Goal: Task Accomplishment & Management: Use online tool/utility

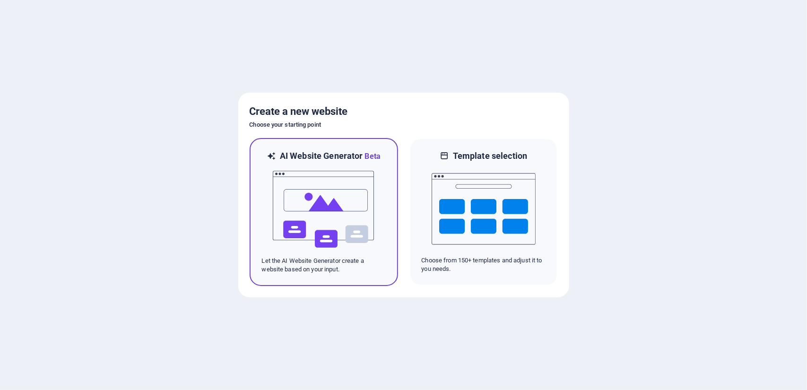
click at [327, 225] on img at bounding box center [324, 209] width 104 height 95
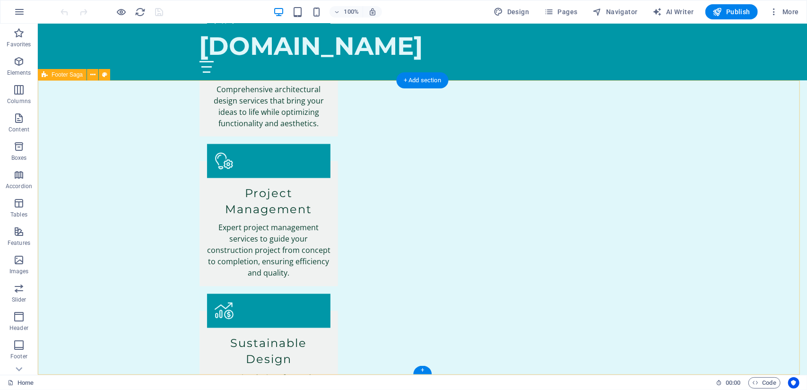
scroll to position [1089, 0]
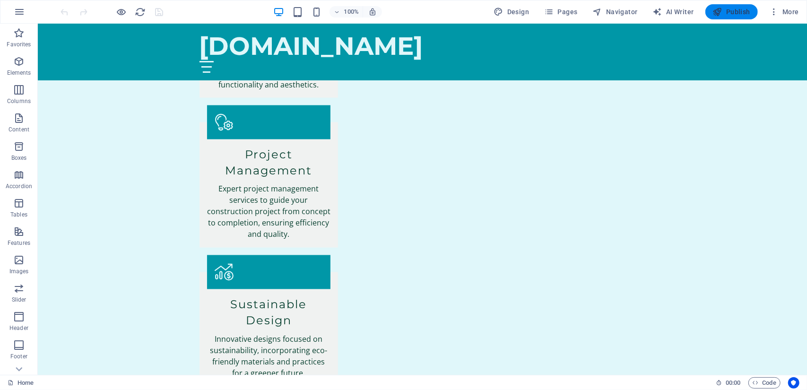
click at [735, 10] on span "Publish" at bounding box center [731, 11] width 37 height 9
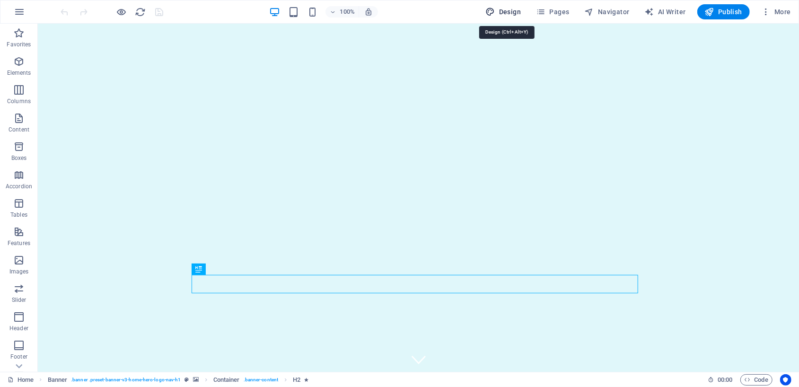
click at [503, 11] on span "Design" at bounding box center [503, 11] width 35 height 9
select select "px"
select select "200"
select select "px"
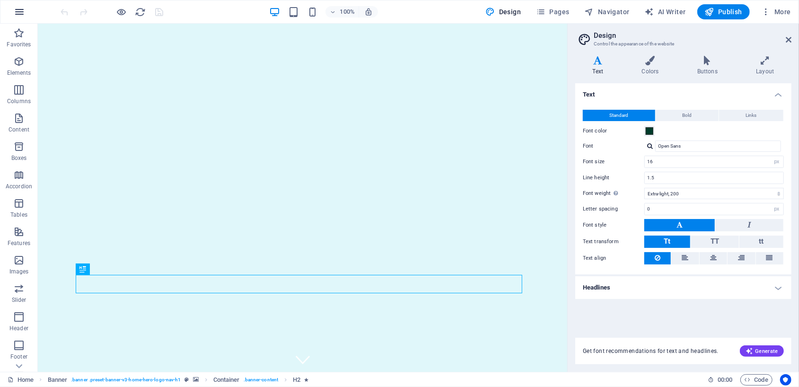
click at [22, 9] on icon "button" at bounding box center [19, 11] width 11 height 11
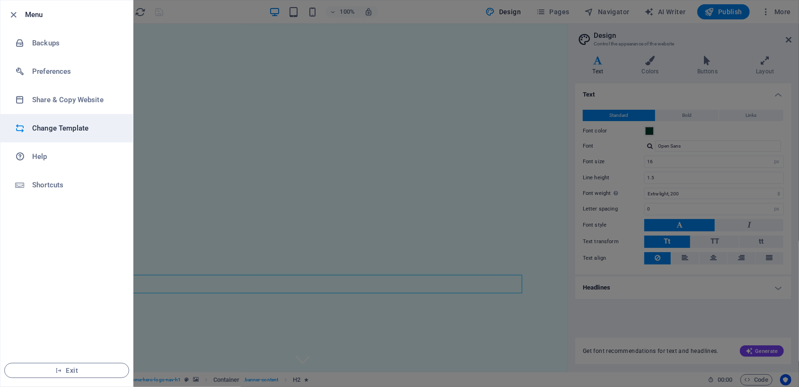
click at [59, 130] on h6 "Change Template" at bounding box center [75, 127] width 87 height 11
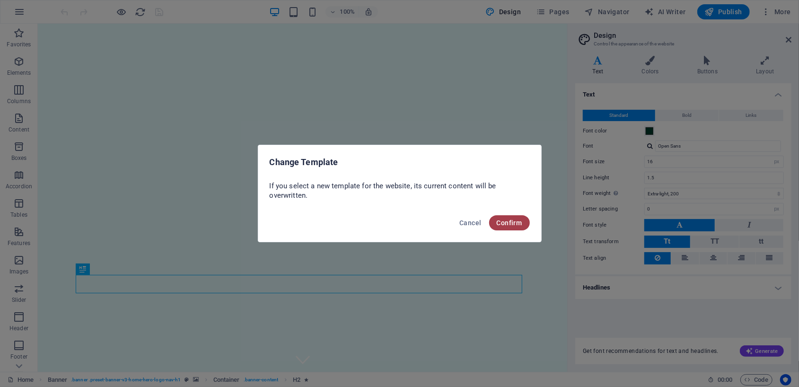
click at [502, 225] on span "Confirm" at bounding box center [509, 223] width 26 height 8
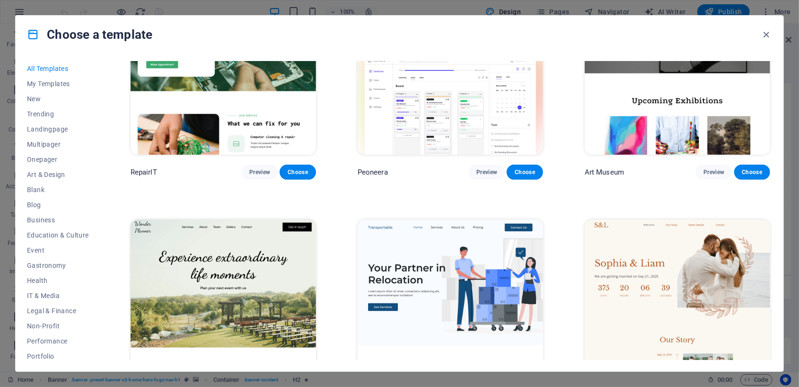
scroll to position [409, 0]
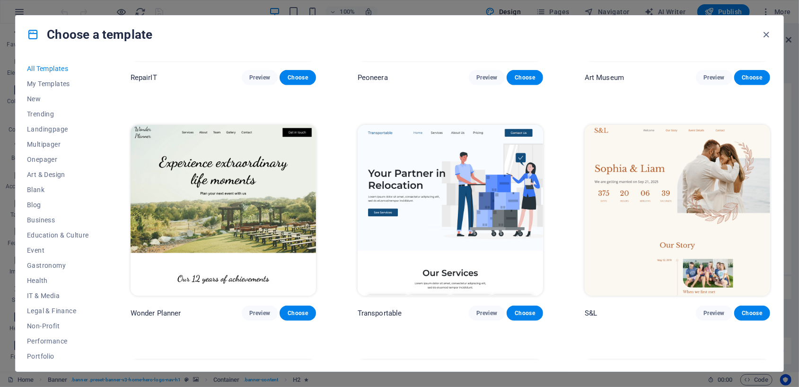
click at [640, 184] on img at bounding box center [676, 210] width 185 height 171
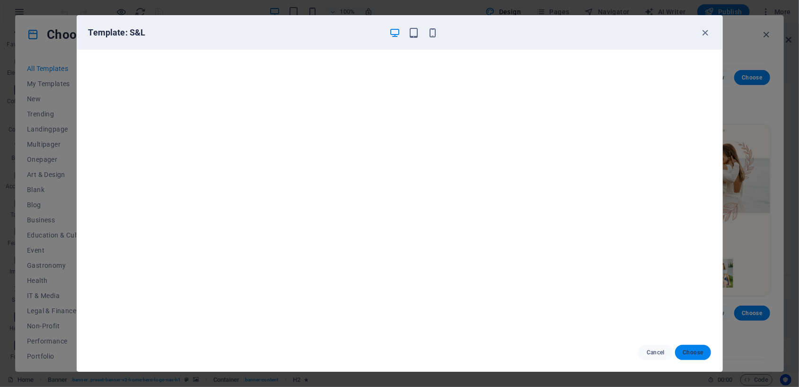
click at [695, 355] on span "Choose" at bounding box center [692, 352] width 20 height 8
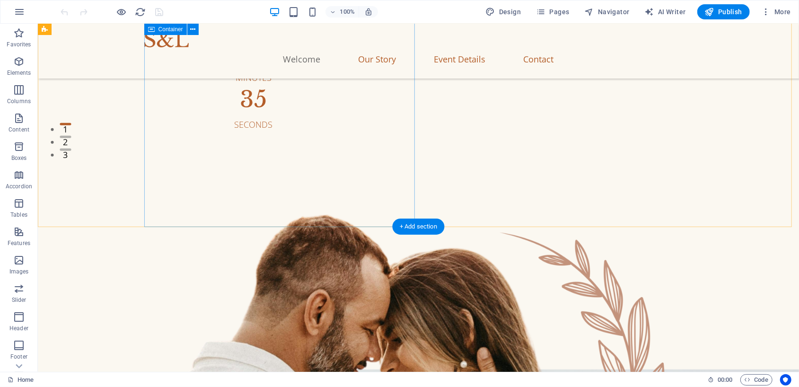
scroll to position [126, 0]
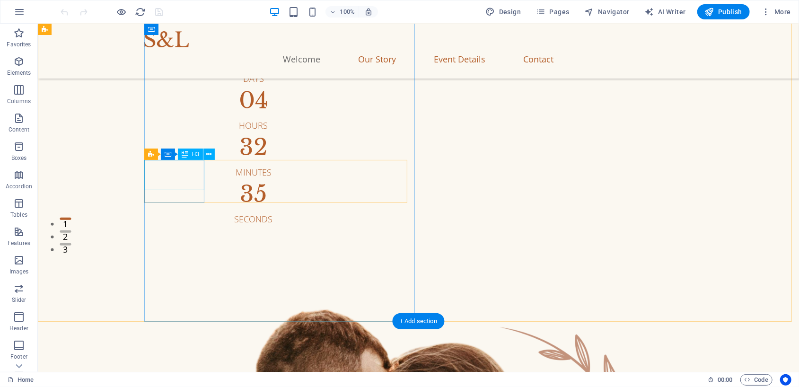
click at [185, 64] on div "17" at bounding box center [252, 53] width 135 height 23
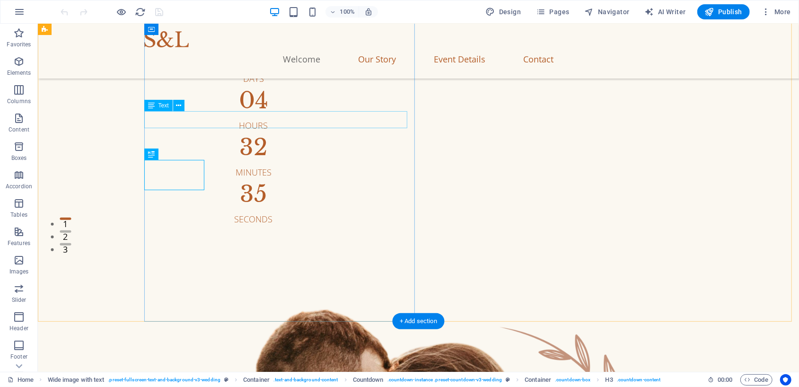
click at [315, 10] on div "We are getting married on Sep 21, 2025" at bounding box center [467, 1] width 564 height 17
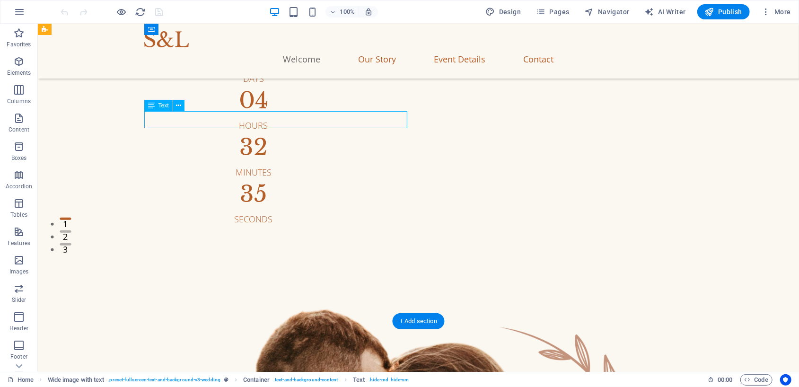
click at [318, 10] on div "We are getting married on [DATE]" at bounding box center [467, 1] width 564 height 17
drag, startPoint x: 318, startPoint y: 121, endPoint x: 153, endPoint y: 121, distance: 165.5
click at [319, 10] on div "We are getting married on [DATE]" at bounding box center [467, 1] width 564 height 17
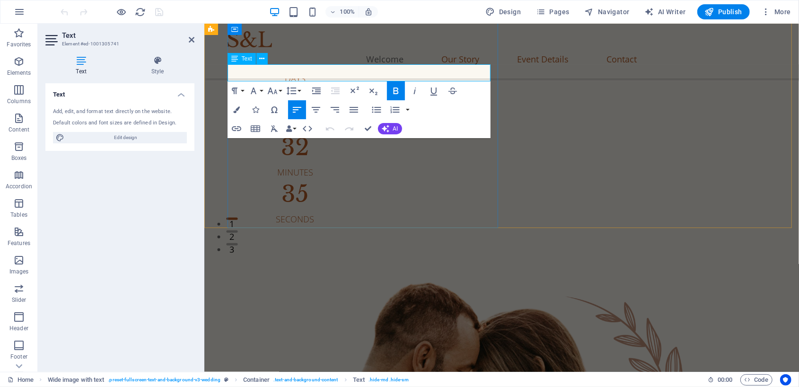
click at [391, 9] on strong "We are getting married on [DATE]" at bounding box center [317, 1] width 180 height 16
drag, startPoint x: 435, startPoint y: 74, endPoint x: 441, endPoint y: 69, distance: 7.4
click at [407, 9] on strong "We are getting married on june 20, 2025" at bounding box center [317, 1] width 180 height 16
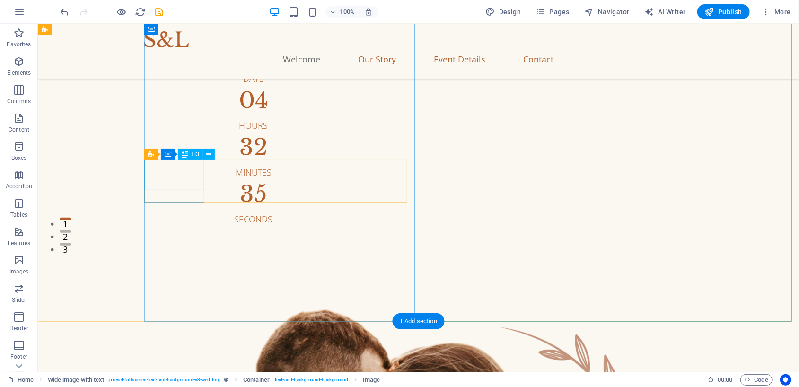
click at [185, 64] on div "17" at bounding box center [252, 53] width 135 height 23
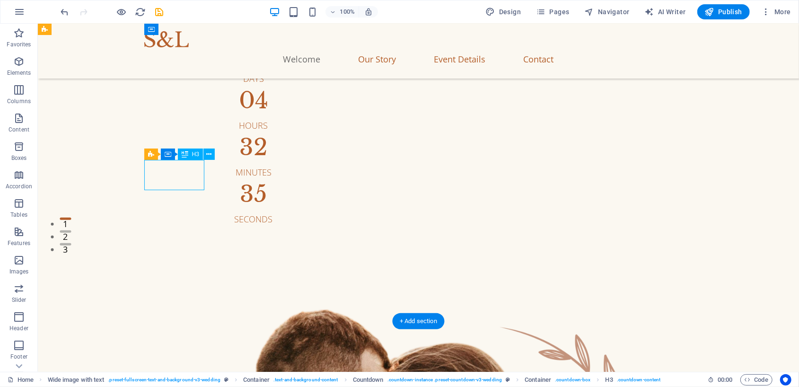
click at [185, 64] on div "17" at bounding box center [252, 53] width 135 height 23
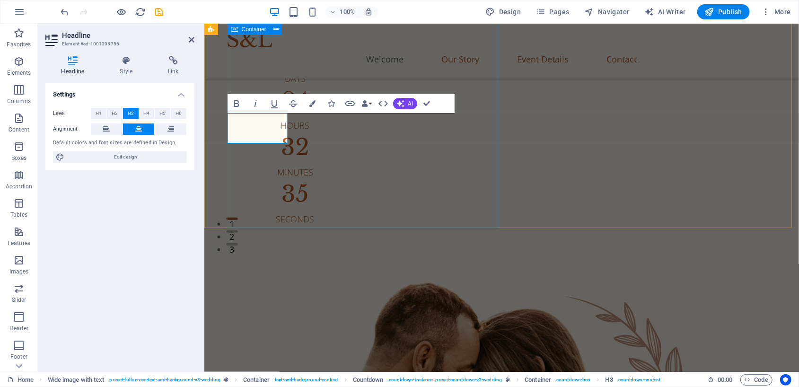
click at [282, 211] on div "Sophia & Liam We are getting married on june 20, 2026 We are getting married on…" at bounding box center [513, 80] width 572 height 289
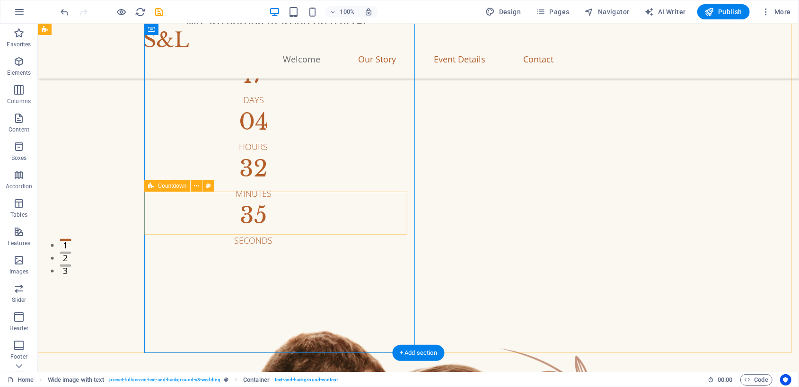
scroll to position [95, 0]
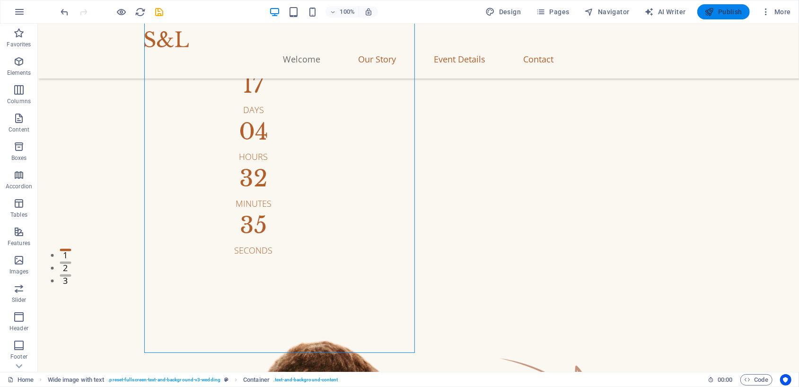
click at [711, 10] on icon "button" at bounding box center [708, 11] width 9 height 9
checkbox input "false"
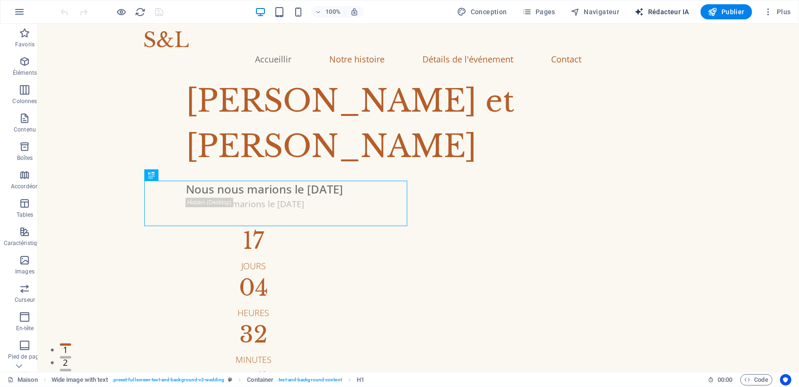
click at [655, 10] on font "Rédacteur IA" at bounding box center [668, 12] width 41 height 8
select select "English"
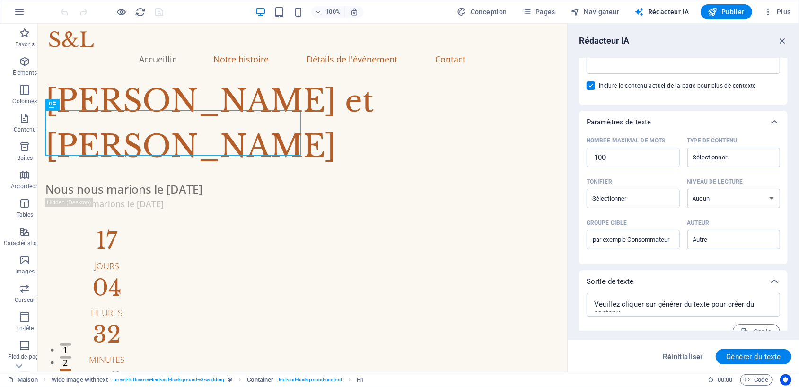
scroll to position [176, 0]
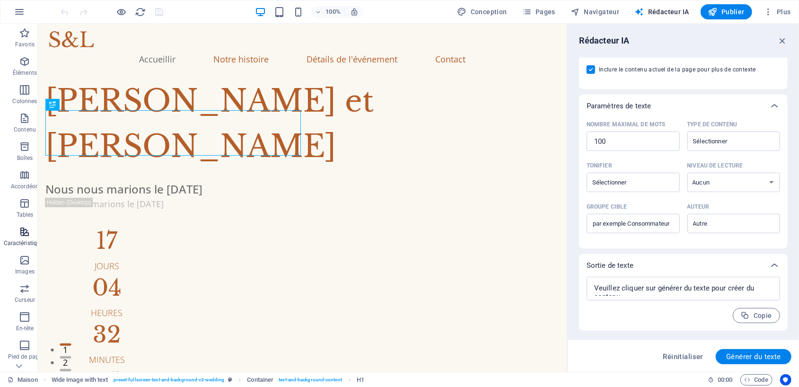
click at [23, 234] on icon "button" at bounding box center [24, 231] width 11 height 11
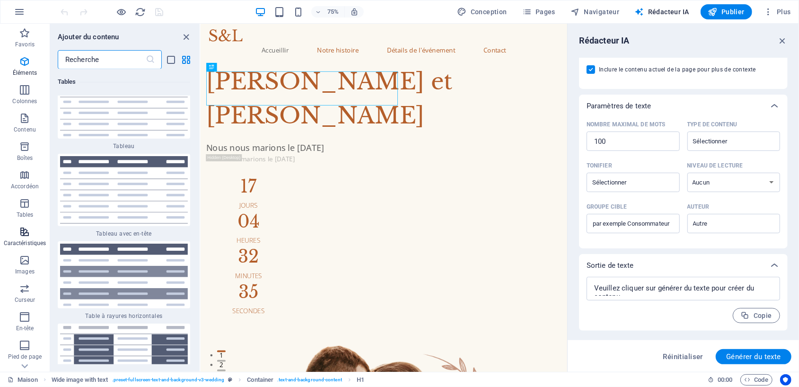
scroll to position [6934, 0]
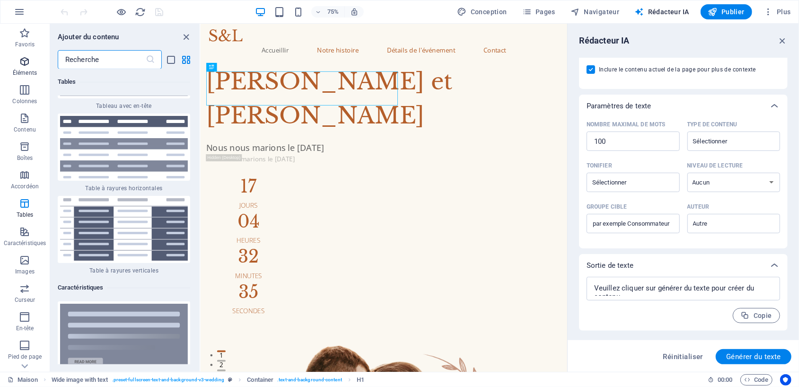
click at [20, 62] on icon "button" at bounding box center [24, 61] width 11 height 11
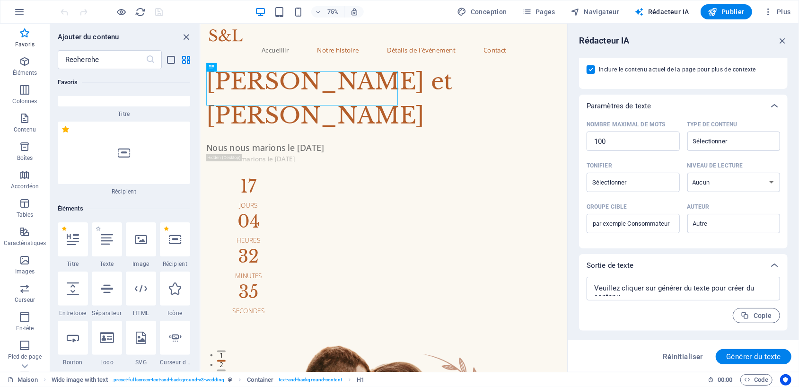
scroll to position [0, 0]
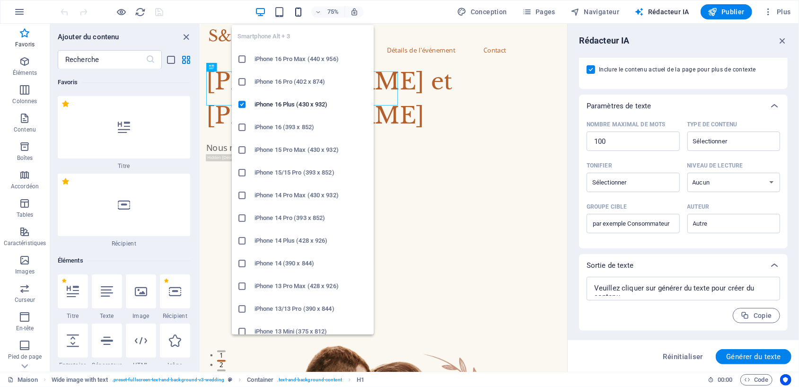
click at [301, 7] on icon "button" at bounding box center [298, 12] width 11 height 11
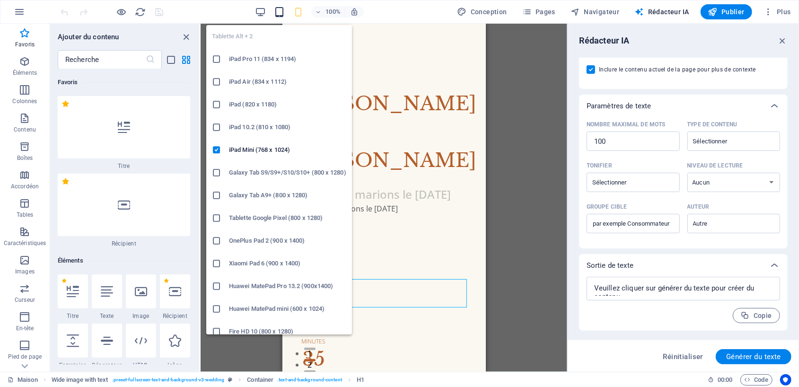
click at [285, 10] on icon "button" at bounding box center [279, 12] width 11 height 11
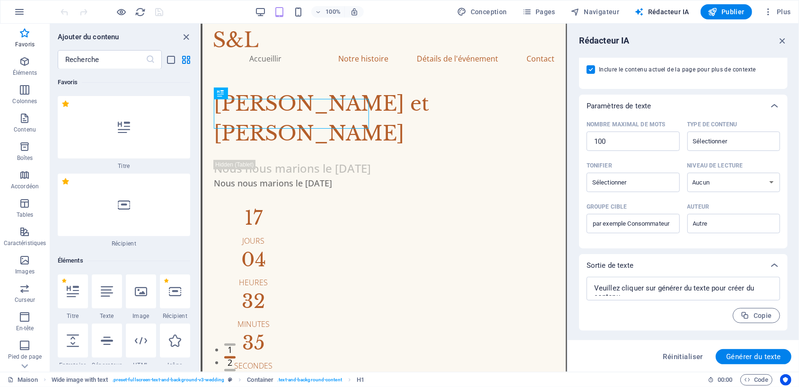
click at [259, 4] on div "100%" at bounding box center [308, 11] width 109 height 15
click at [262, 5] on div "100%" at bounding box center [308, 11] width 109 height 15
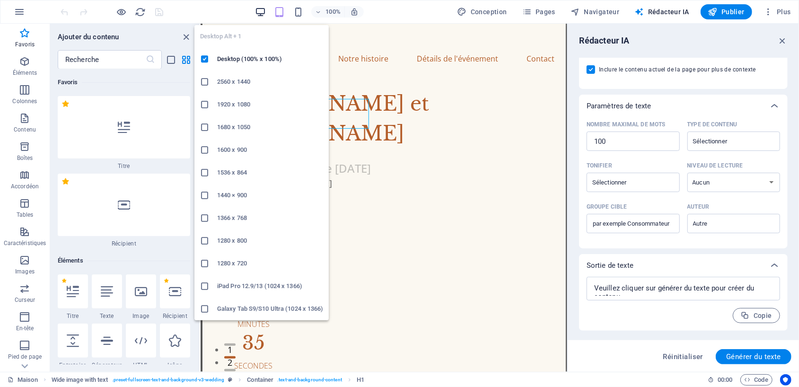
click at [262, 8] on icon "button" at bounding box center [260, 12] width 11 height 11
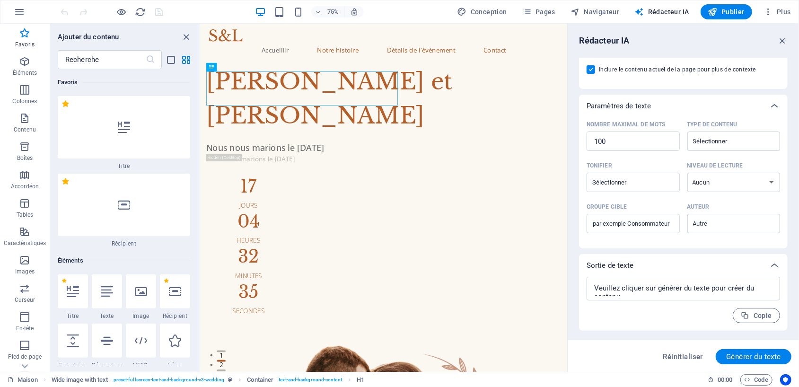
click at [400, 6] on div "75% Conception Pages Navigateur Rédacteur IA Publier Plus" at bounding box center [426, 11] width 735 height 15
click at [496, 14] on font "Conception" at bounding box center [488, 12] width 36 height 8
select select "px"
select select "300"
select select "px"
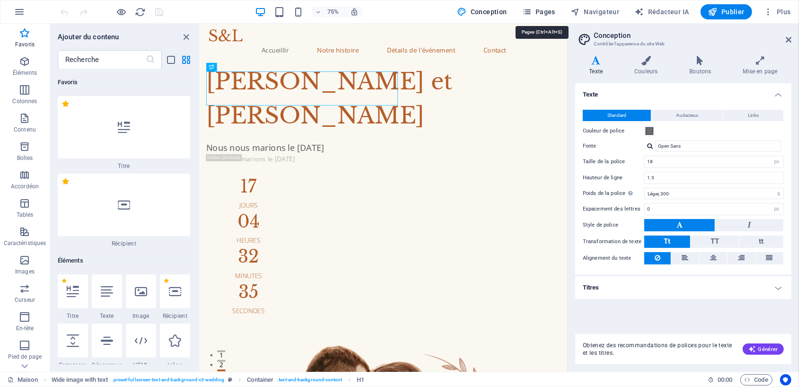
click at [547, 13] on font "Pages" at bounding box center [545, 12] width 20 height 8
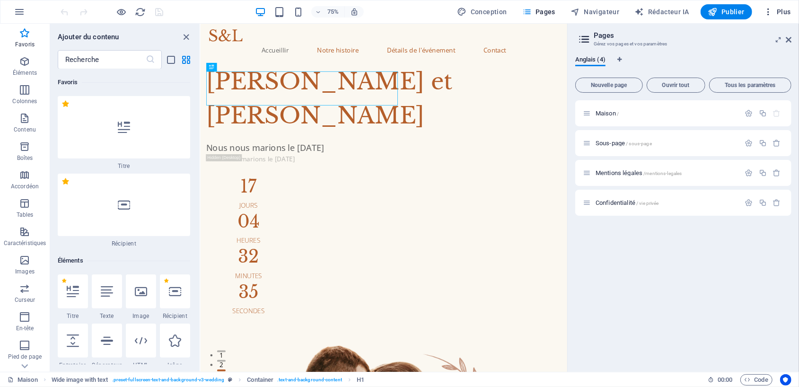
click at [778, 10] on font "Plus" at bounding box center [783, 12] width 14 height 8
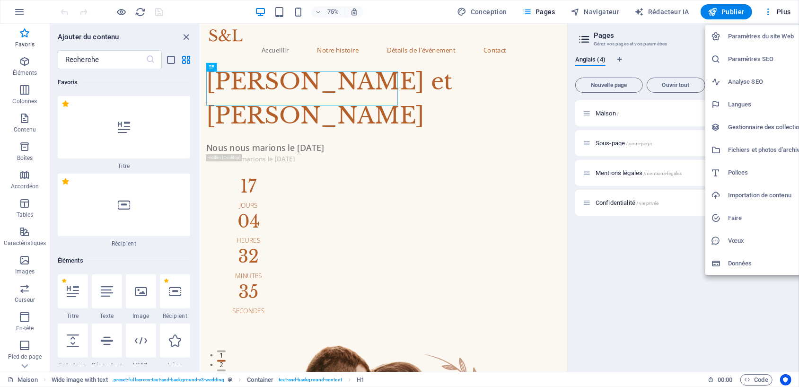
click at [488, 9] on div at bounding box center [399, 193] width 799 height 387
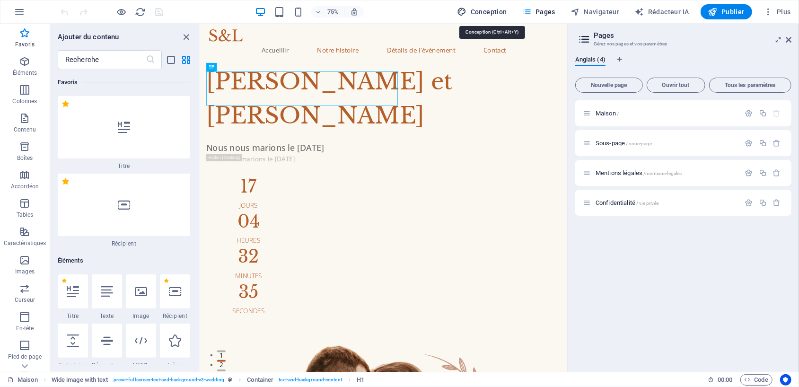
click at [488, 11] on font "Conception" at bounding box center [488, 12] width 36 height 8
select select "px"
select select "300"
select select "px"
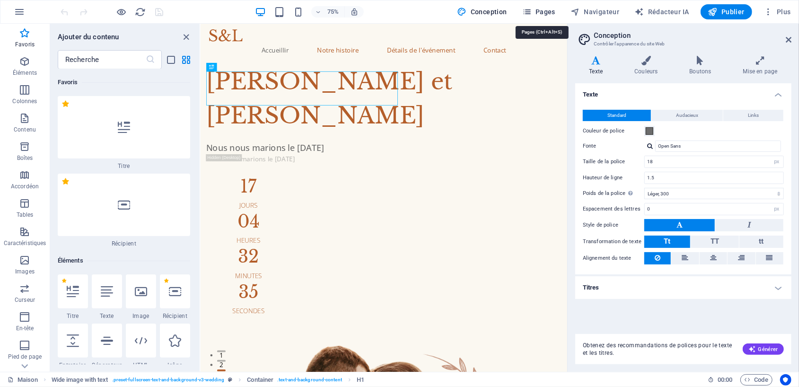
click at [554, 10] on font "Pages" at bounding box center [545, 12] width 20 height 8
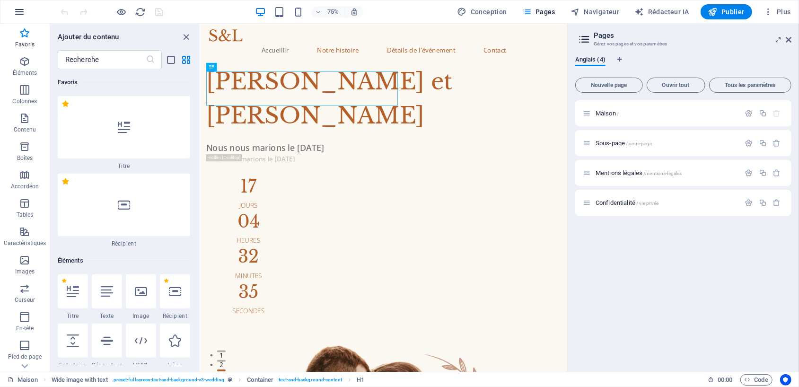
click at [22, 8] on icon "button" at bounding box center [19, 11] width 11 height 11
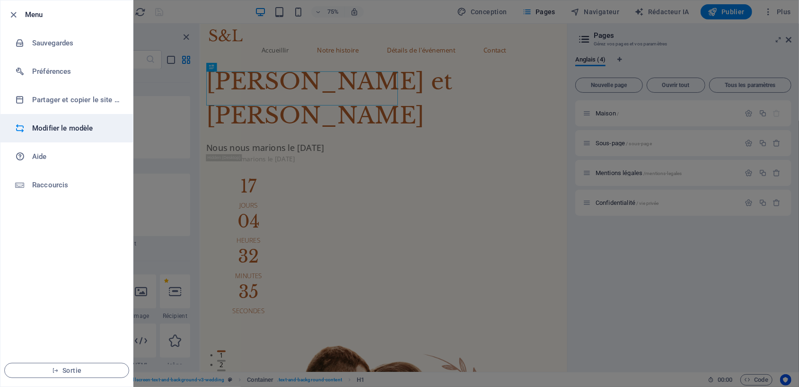
click at [70, 130] on font "Modifier le modèle" at bounding box center [62, 128] width 61 height 9
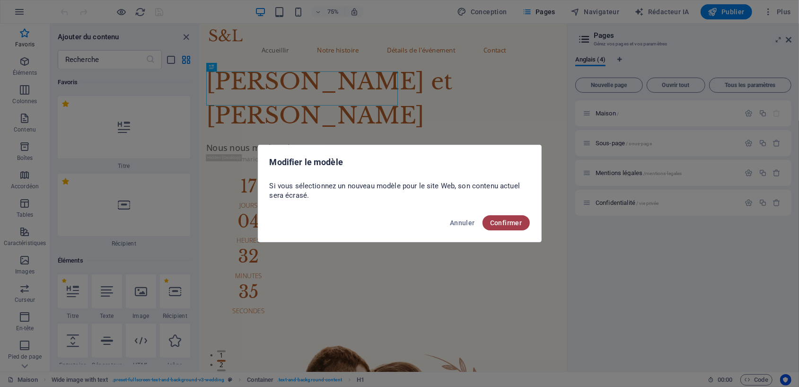
click at [511, 223] on font "Confirmer" at bounding box center [506, 223] width 32 height 8
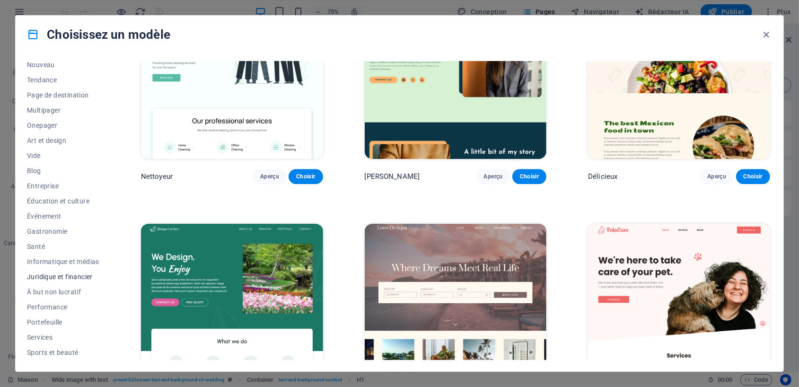
scroll to position [63, 0]
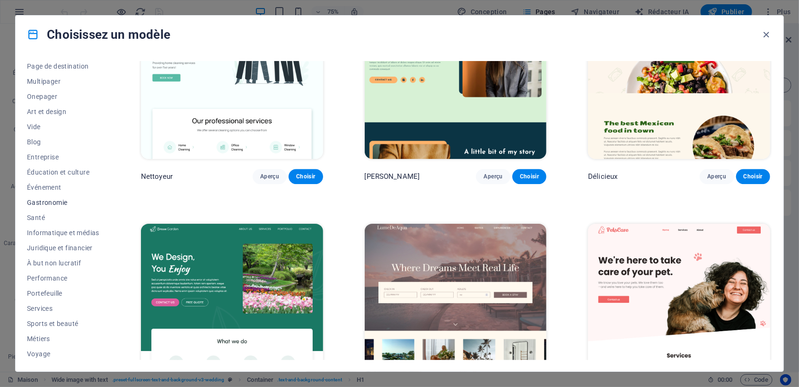
click at [47, 201] on font "Gastronomie" at bounding box center [47, 203] width 40 height 8
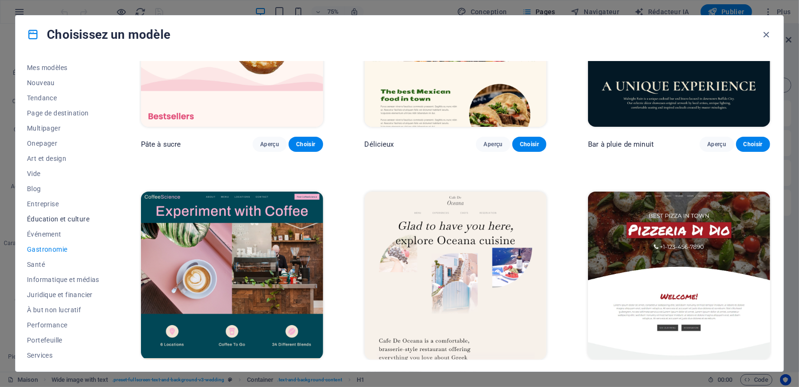
scroll to position [0, 0]
click at [38, 114] on font "Tendance" at bounding box center [42, 114] width 30 height 8
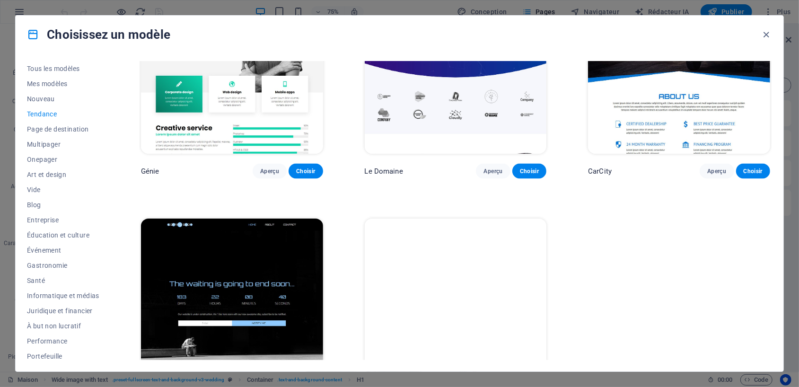
scroll to position [1049, 0]
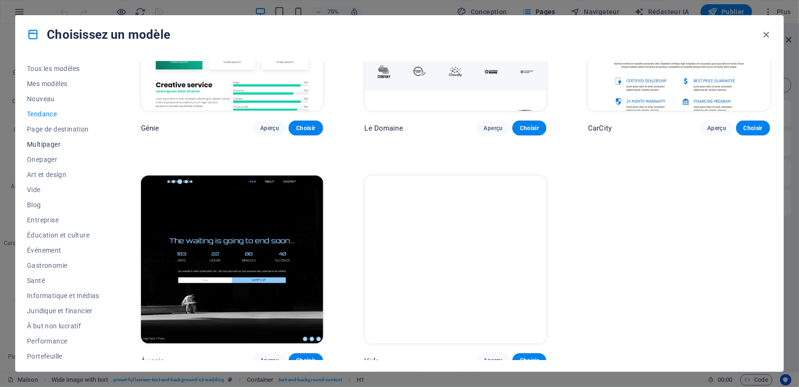
click at [52, 144] on font "Multipager" at bounding box center [44, 144] width 34 height 8
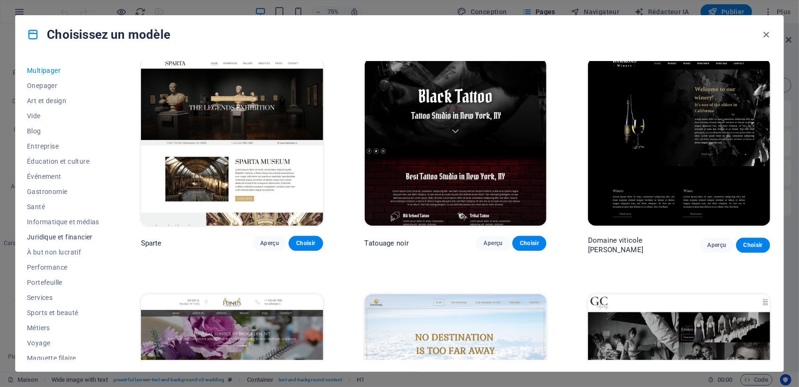
scroll to position [79, 0]
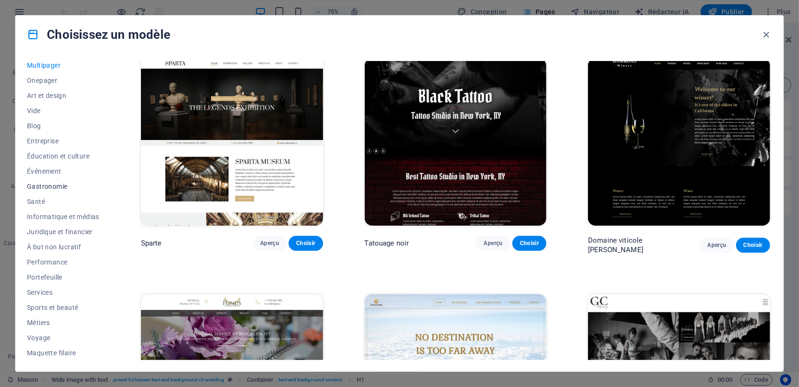
click at [38, 185] on font "Gastronomie" at bounding box center [47, 186] width 40 height 8
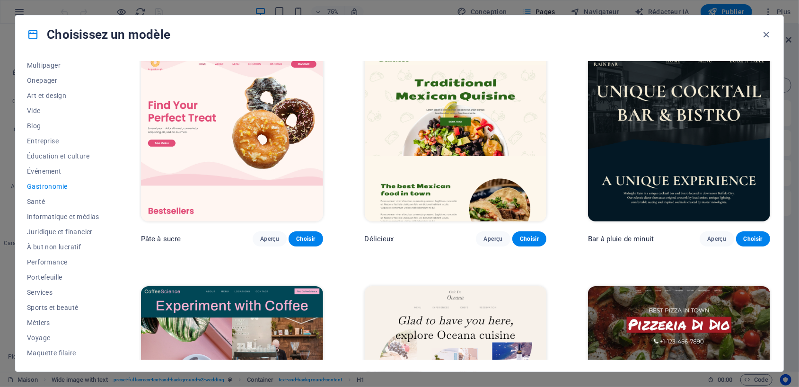
scroll to position [0, 0]
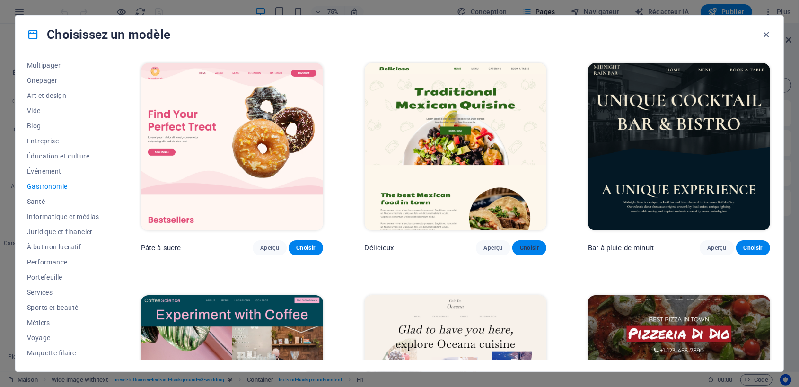
click at [529, 246] on font "Choisir" at bounding box center [529, 247] width 19 height 7
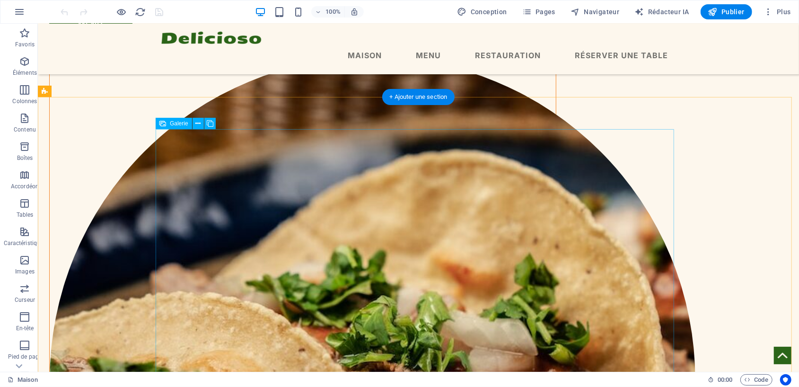
scroll to position [914, 0]
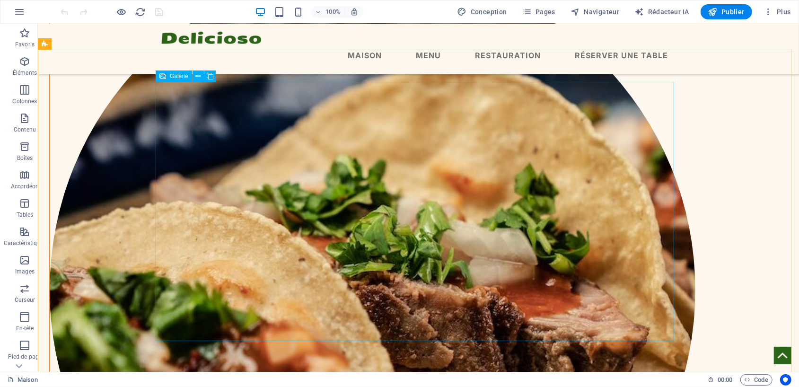
click at [182, 76] on font "Galerie" at bounding box center [179, 76] width 18 height 7
click at [210, 77] on icon at bounding box center [210, 76] width 7 height 10
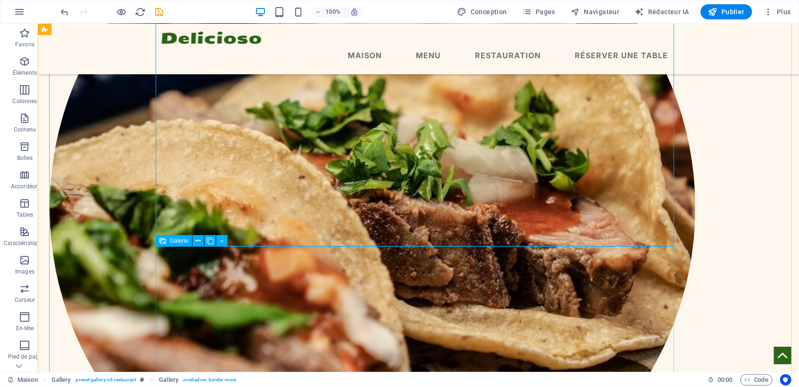
scroll to position [1071, 0]
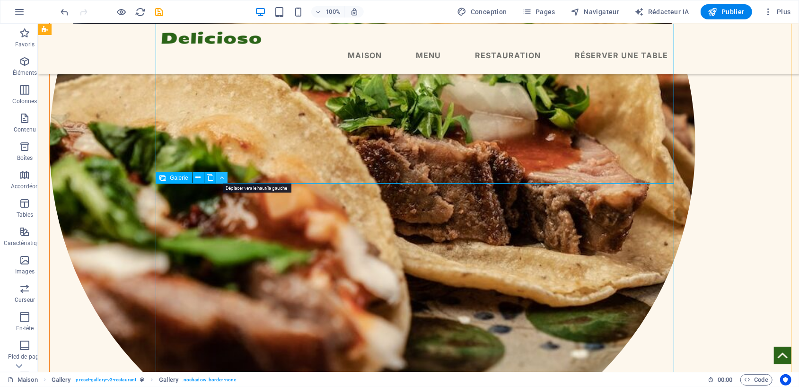
click at [225, 174] on button at bounding box center [221, 177] width 11 height 11
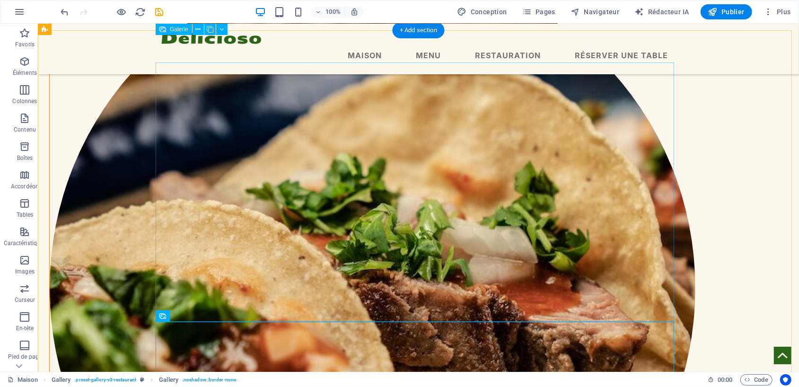
scroll to position [928, 0]
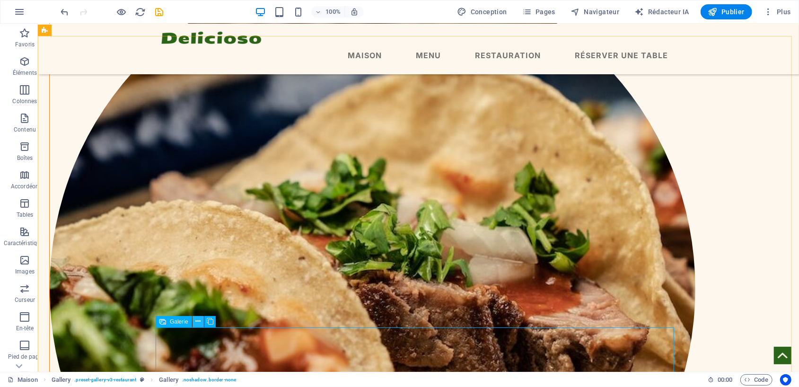
click at [196, 320] on button at bounding box center [197, 321] width 11 height 11
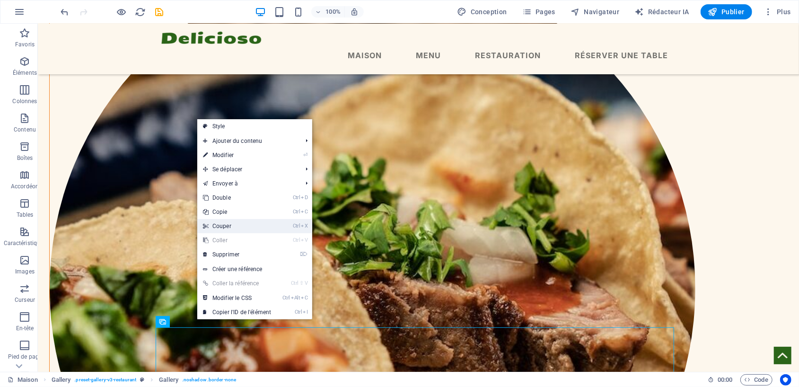
click at [230, 228] on font "Couper" at bounding box center [221, 226] width 19 height 7
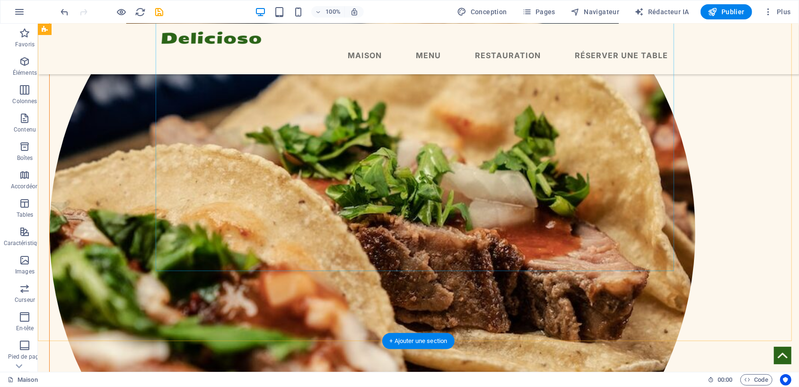
scroll to position [1022, 0]
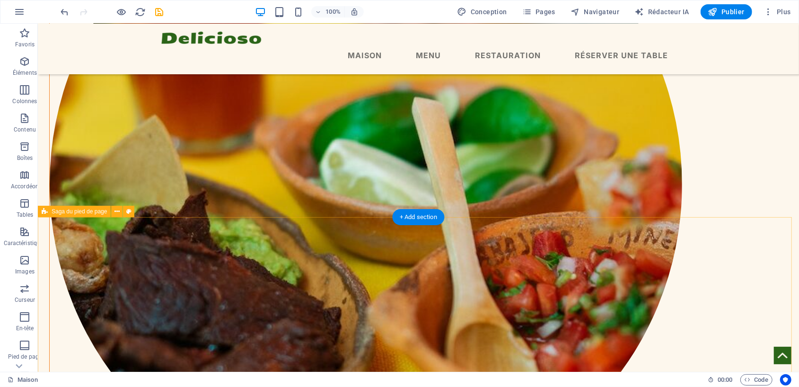
scroll to position [1807, 0]
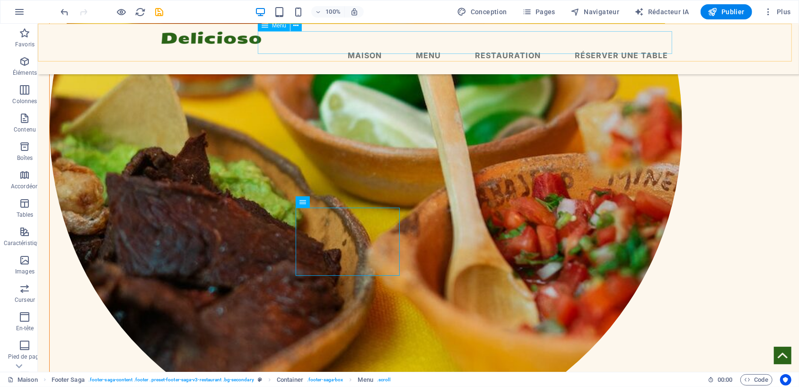
click at [434, 43] on nav "Maison Menu Restauration Réserver une table" at bounding box center [418, 54] width 514 height 23
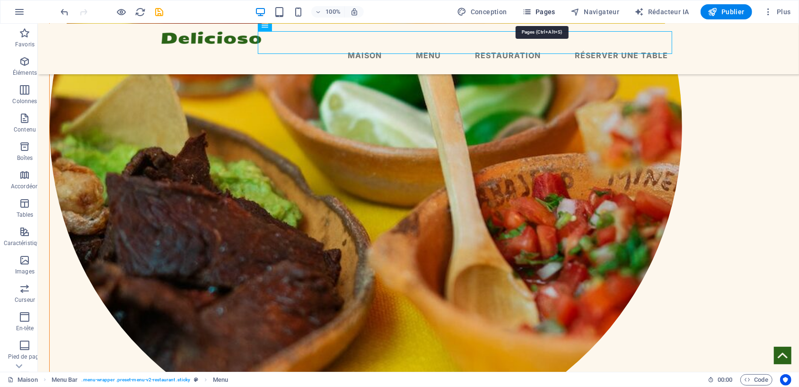
click at [545, 5] on button "Pages" at bounding box center [538, 11] width 41 height 15
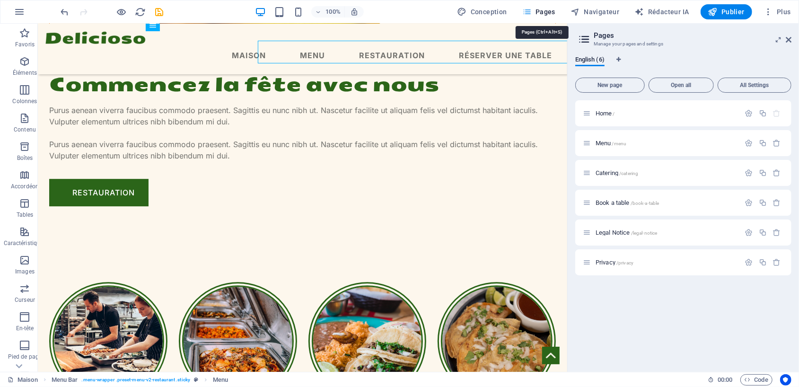
scroll to position [1798, 0]
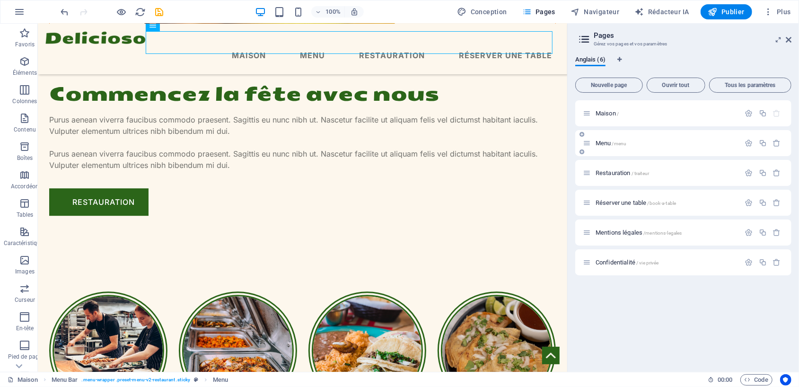
click at [609, 144] on font "Menu" at bounding box center [603, 142] width 16 height 7
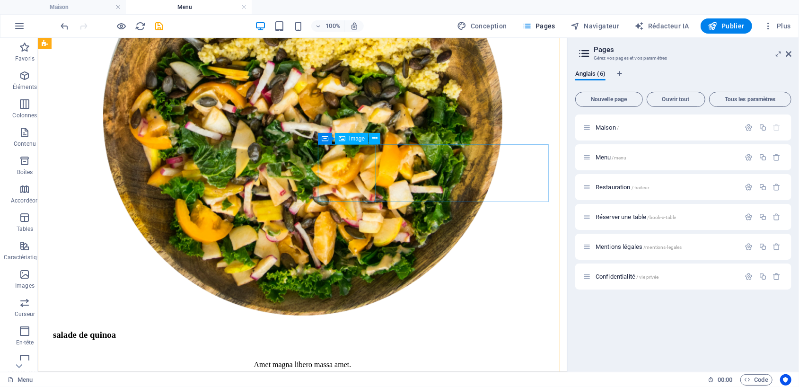
scroll to position [1236, 0]
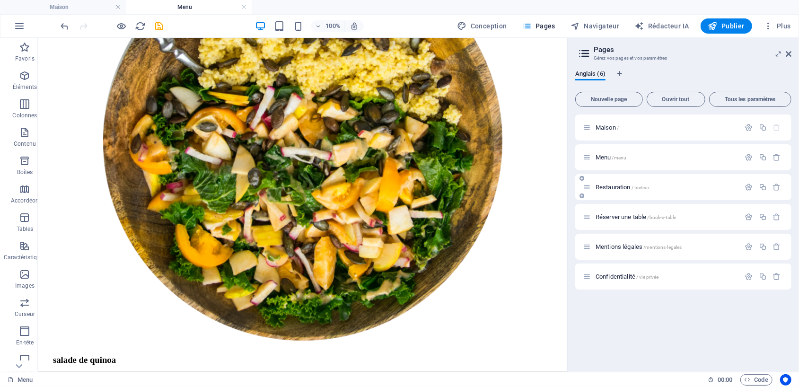
click at [615, 184] on font "Restauration" at bounding box center [612, 186] width 35 height 7
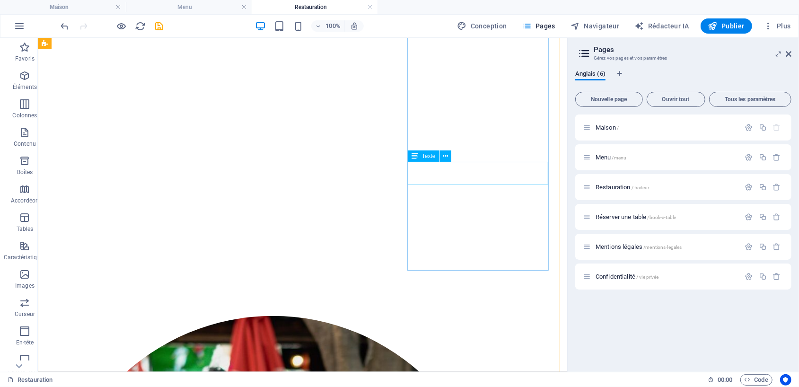
scroll to position [725, 0]
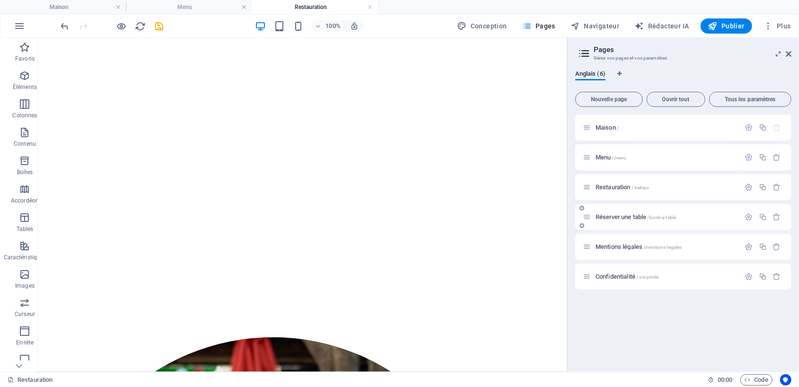
click at [626, 212] on div "Réserver une table /book-a-table" at bounding box center [660, 216] width 157 height 11
click at [609, 245] on font "Mentions légales" at bounding box center [618, 246] width 47 height 7
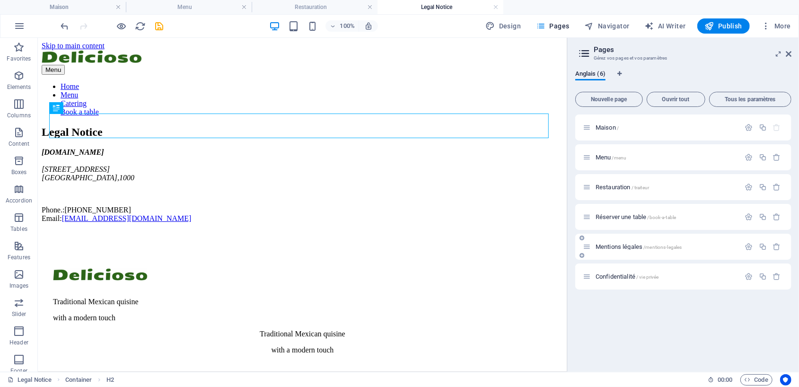
scroll to position [0, 0]
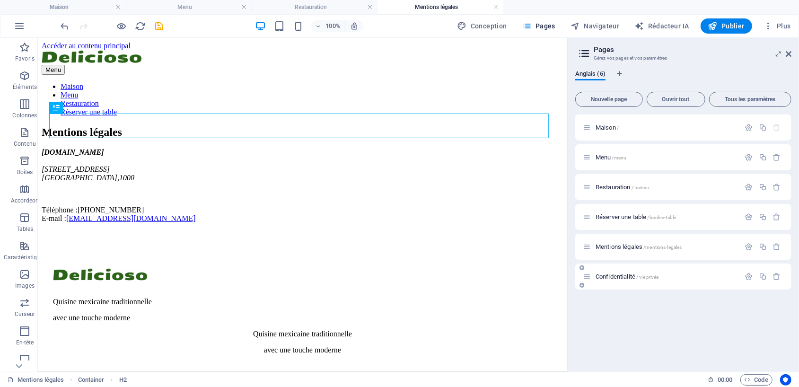
click at [610, 276] on font "Confidentialité" at bounding box center [615, 276] width 40 height 7
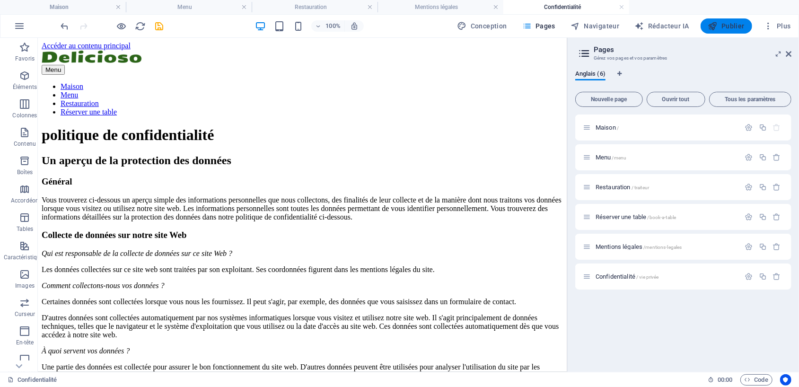
click at [719, 25] on span "Publier" at bounding box center [726, 25] width 36 height 9
